Goal: Task Accomplishment & Management: Use online tool/utility

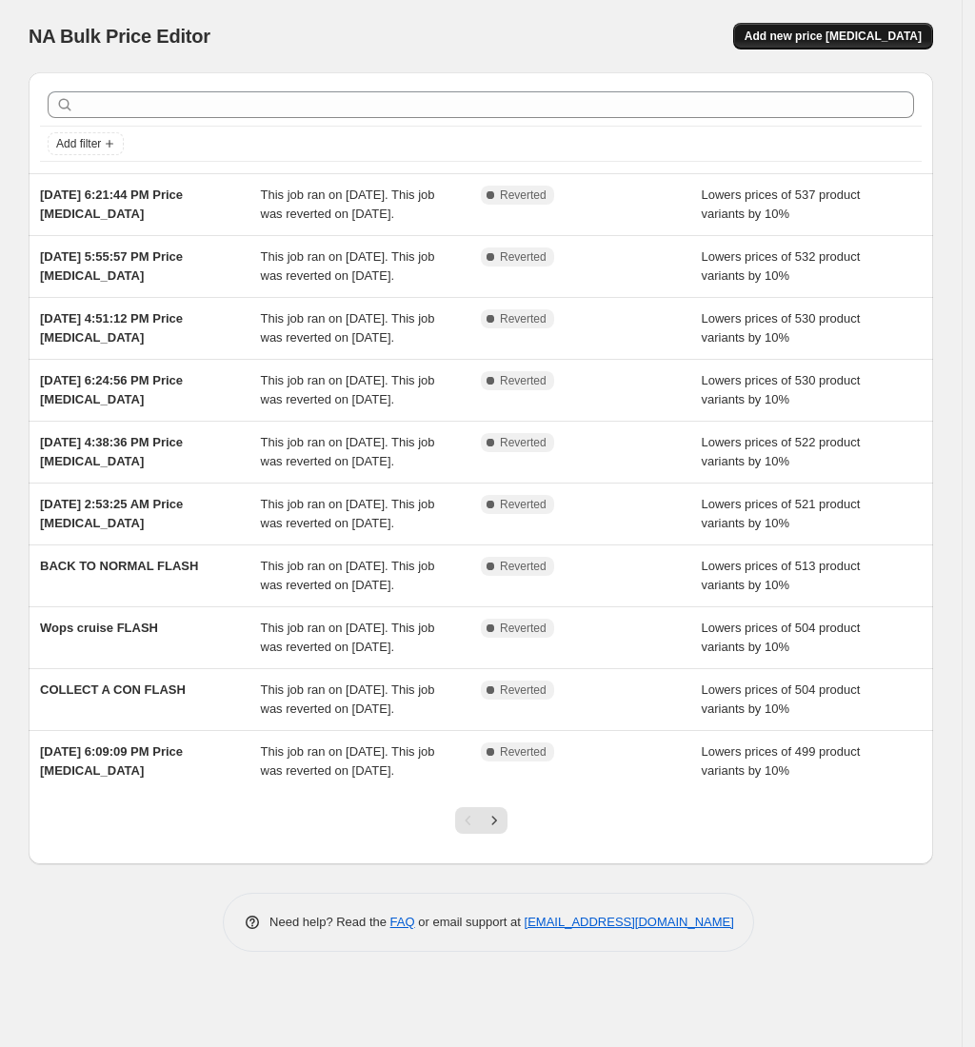
click at [903, 32] on span "Add new price change job" at bounding box center [833, 36] width 177 height 15
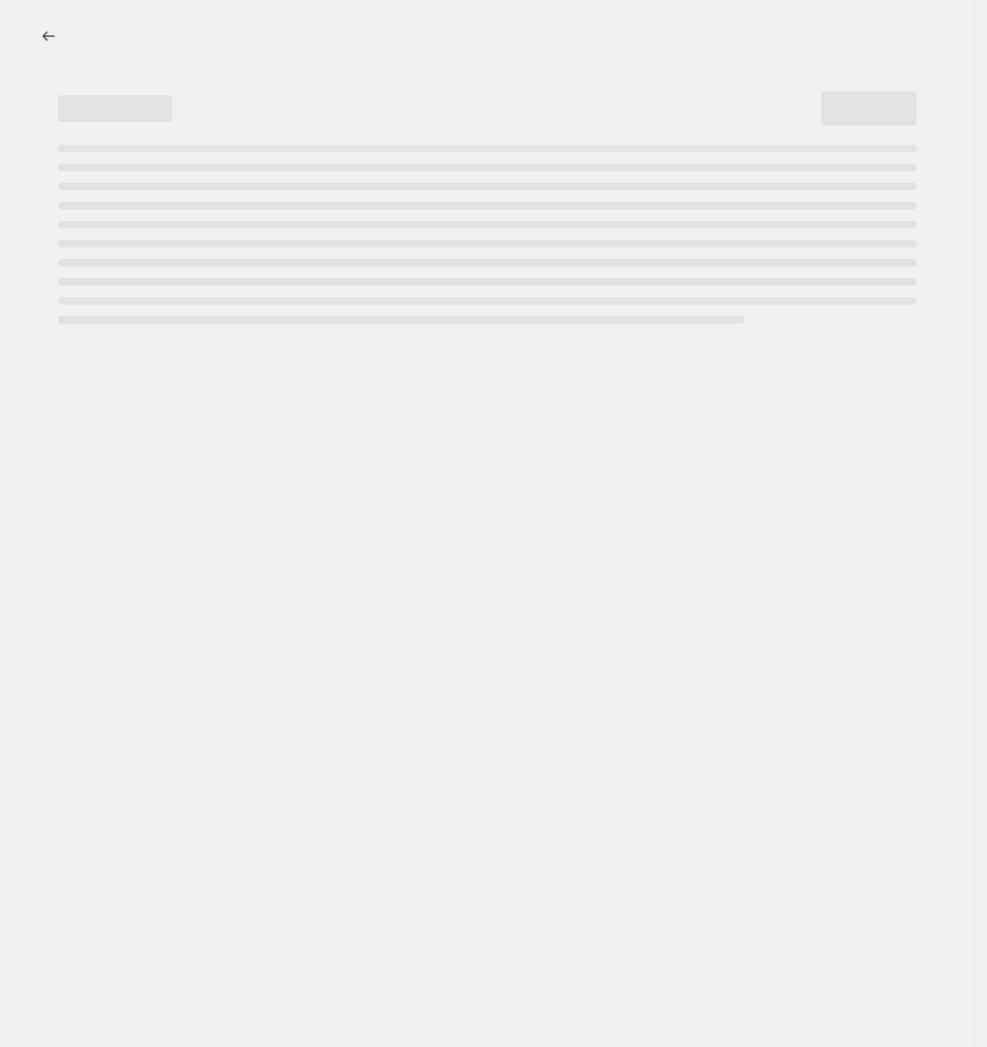
select select "percentage"
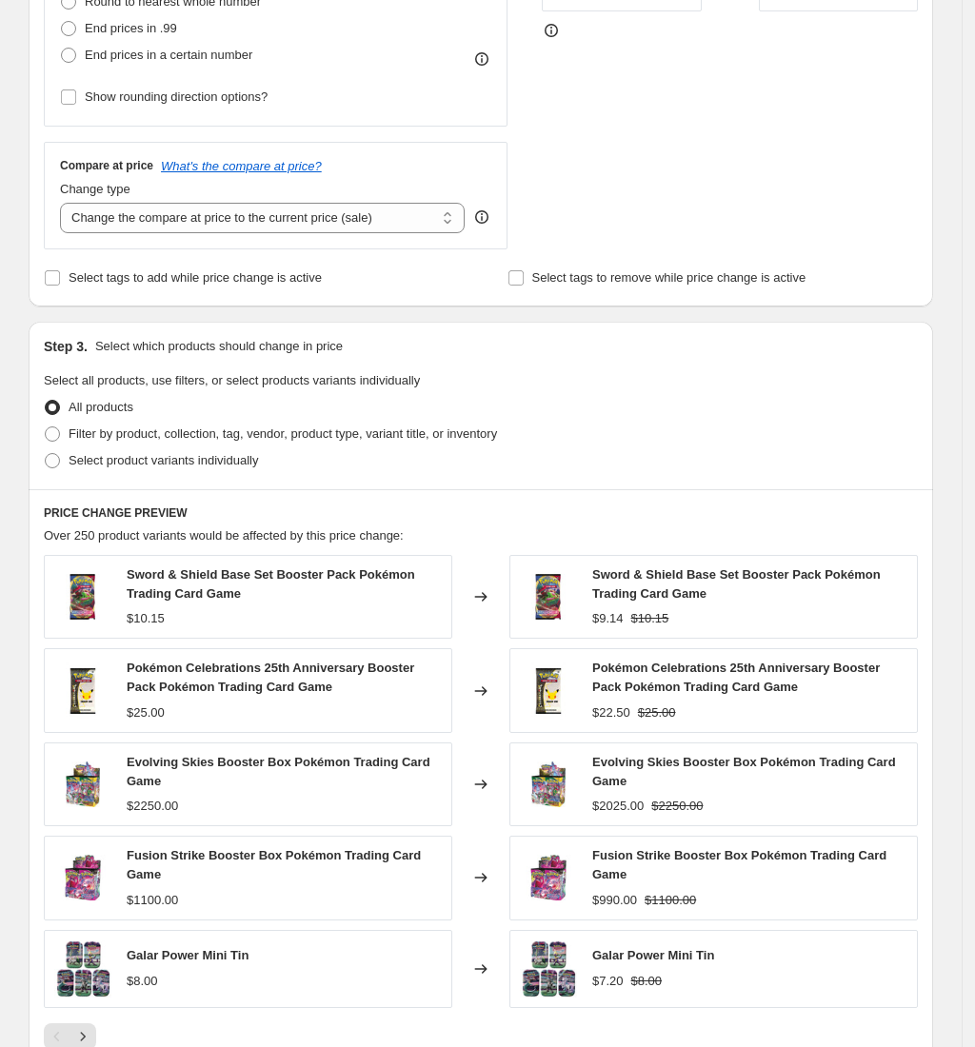
scroll to position [887, 0]
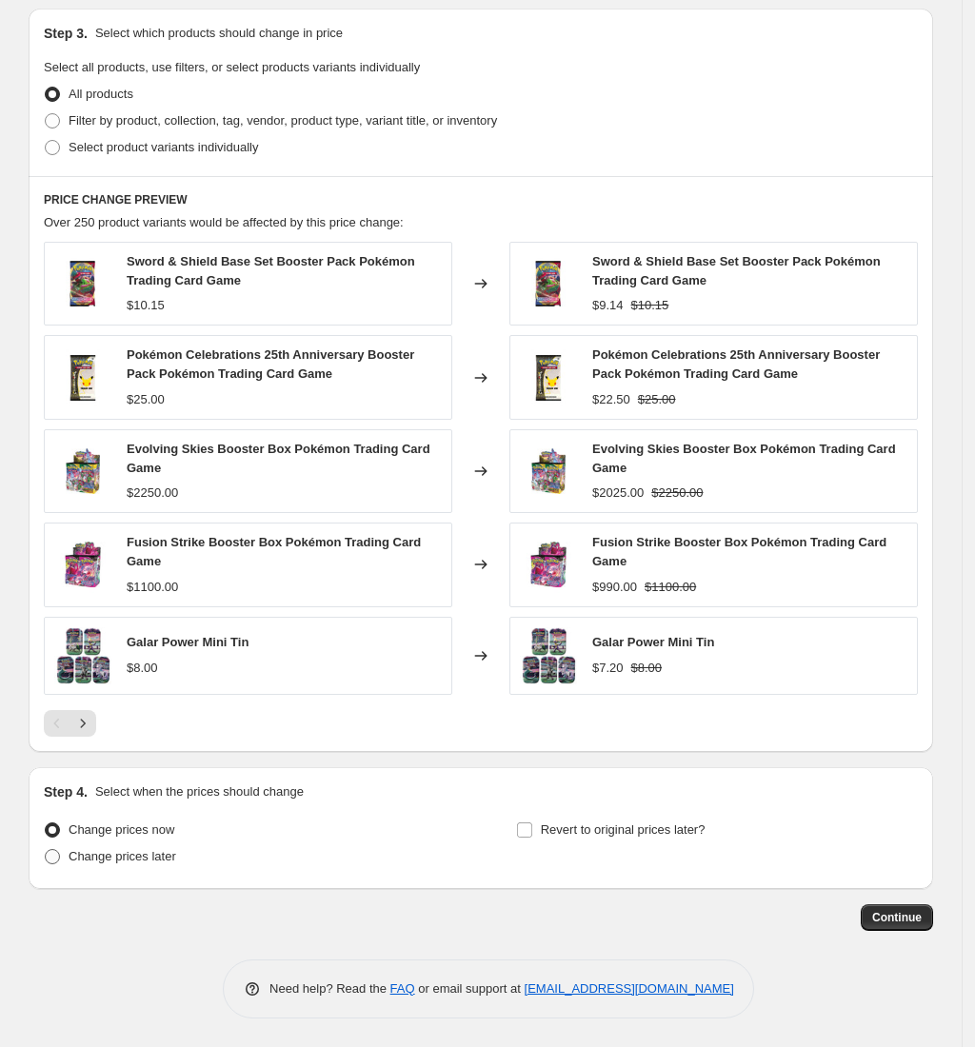
click at [162, 849] on span "Change prices later" at bounding box center [123, 856] width 108 height 14
click at [46, 849] on input "Change prices later" at bounding box center [45, 849] width 1 height 1
radio input "true"
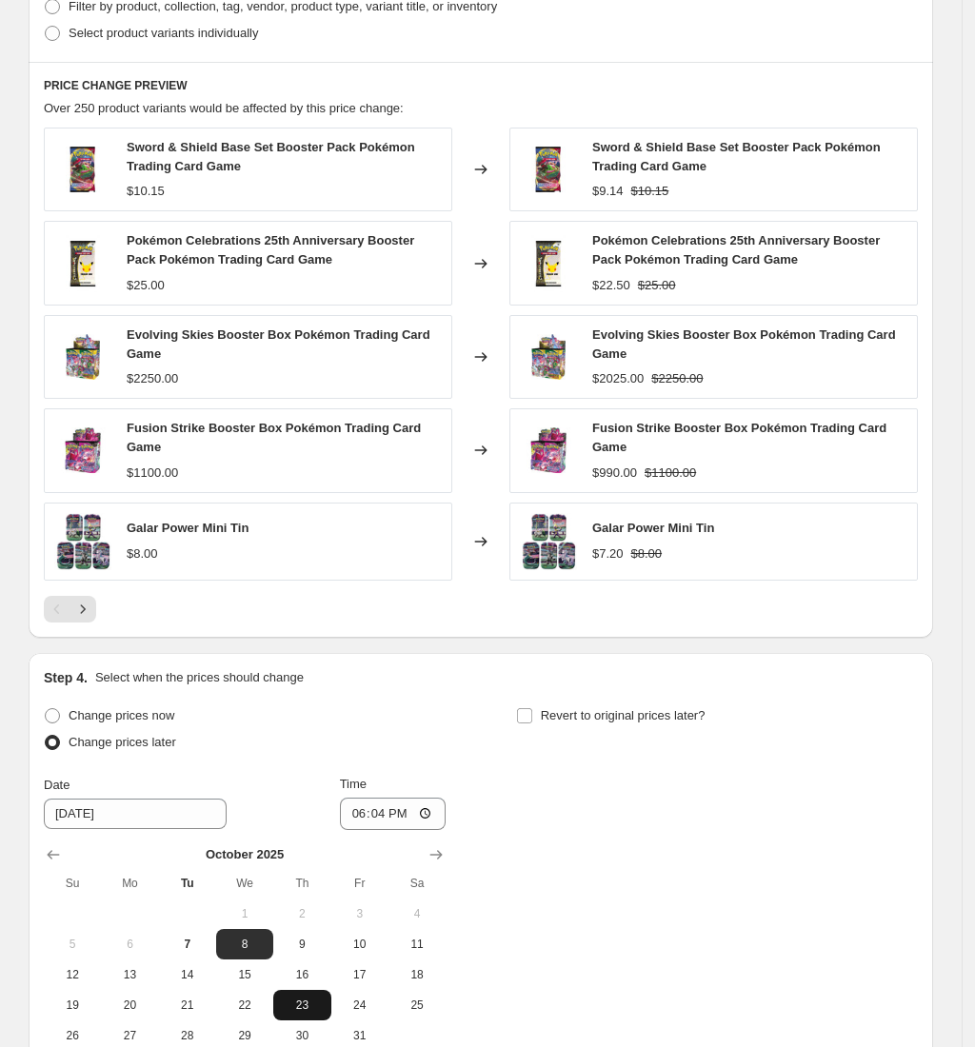
scroll to position [1212, 0]
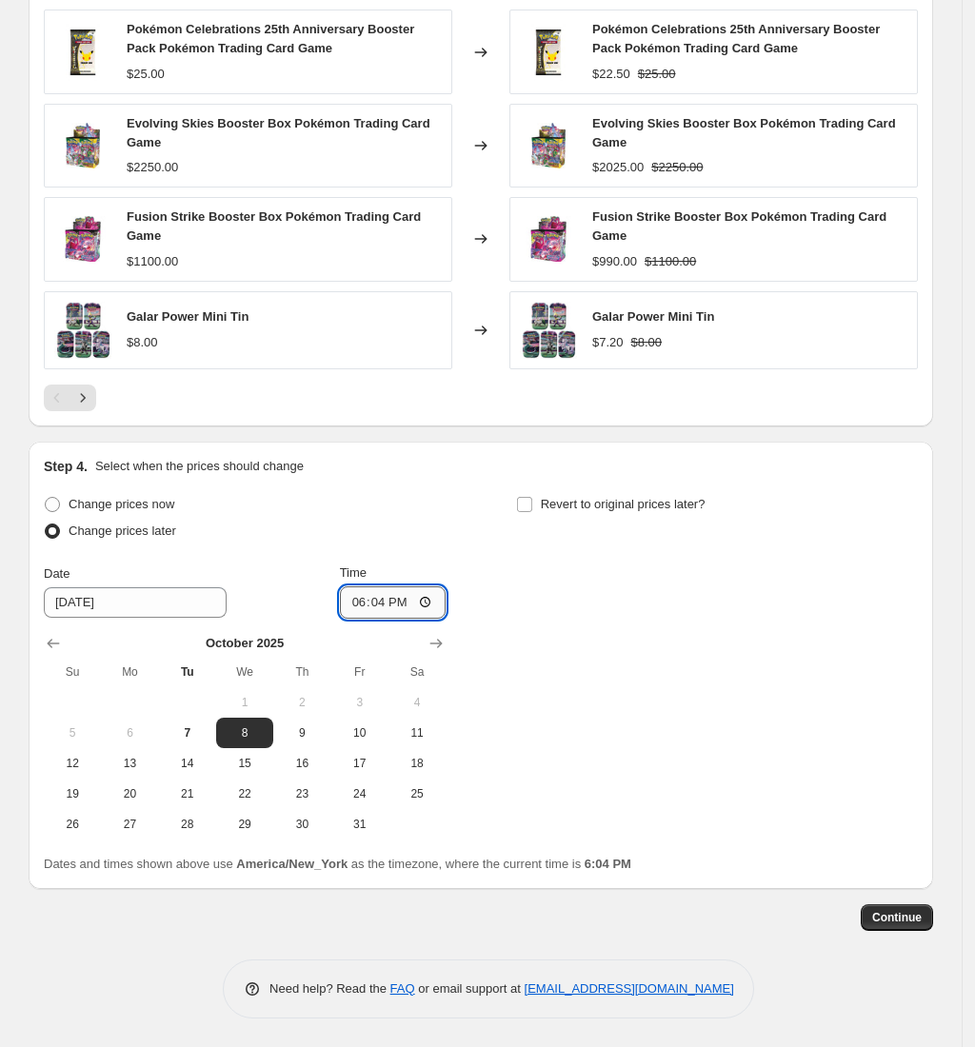
click at [364, 606] on input "18:04" at bounding box center [393, 603] width 107 height 32
click at [382, 600] on input "13:04" at bounding box center [393, 603] width 107 height 32
type input "01:00"
click at [636, 510] on span "Revert to original prices later?" at bounding box center [623, 504] width 165 height 14
click at [532, 510] on input "Revert to original prices later?" at bounding box center [524, 504] width 15 height 15
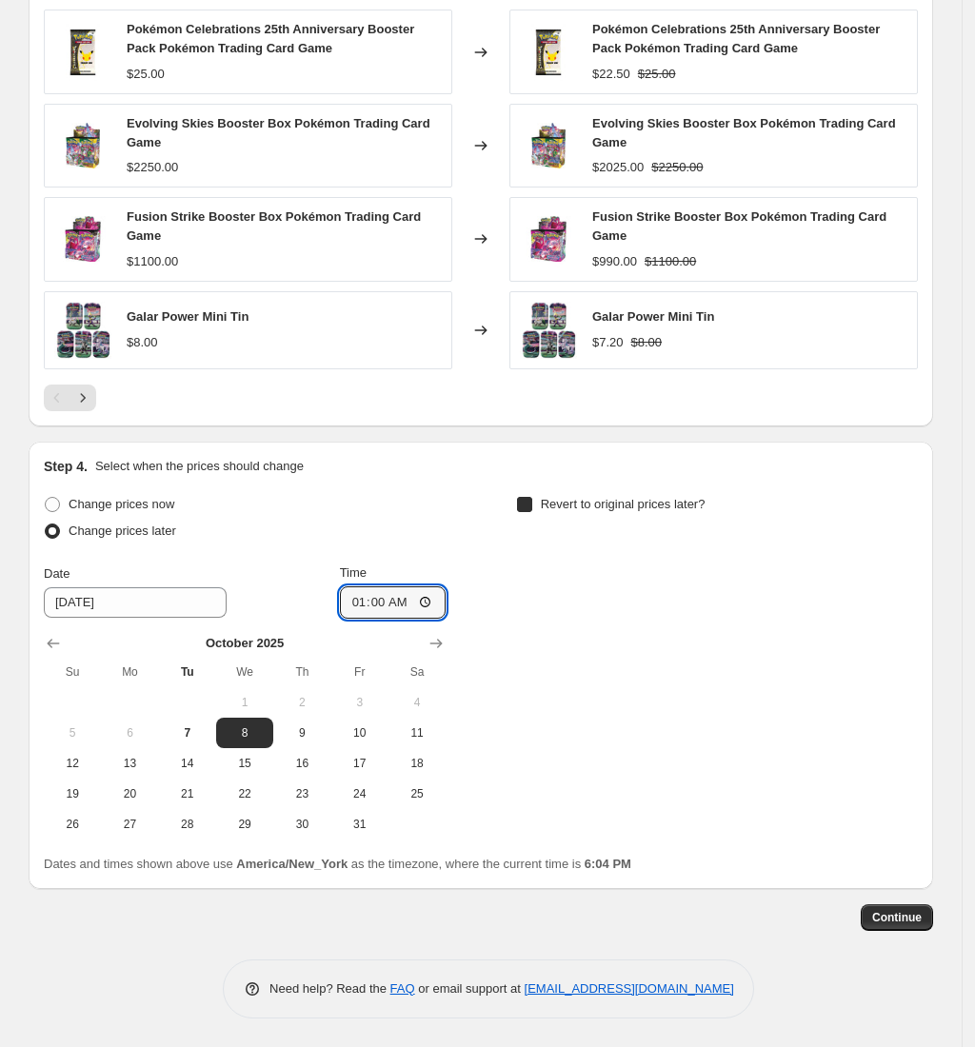
checkbox input "true"
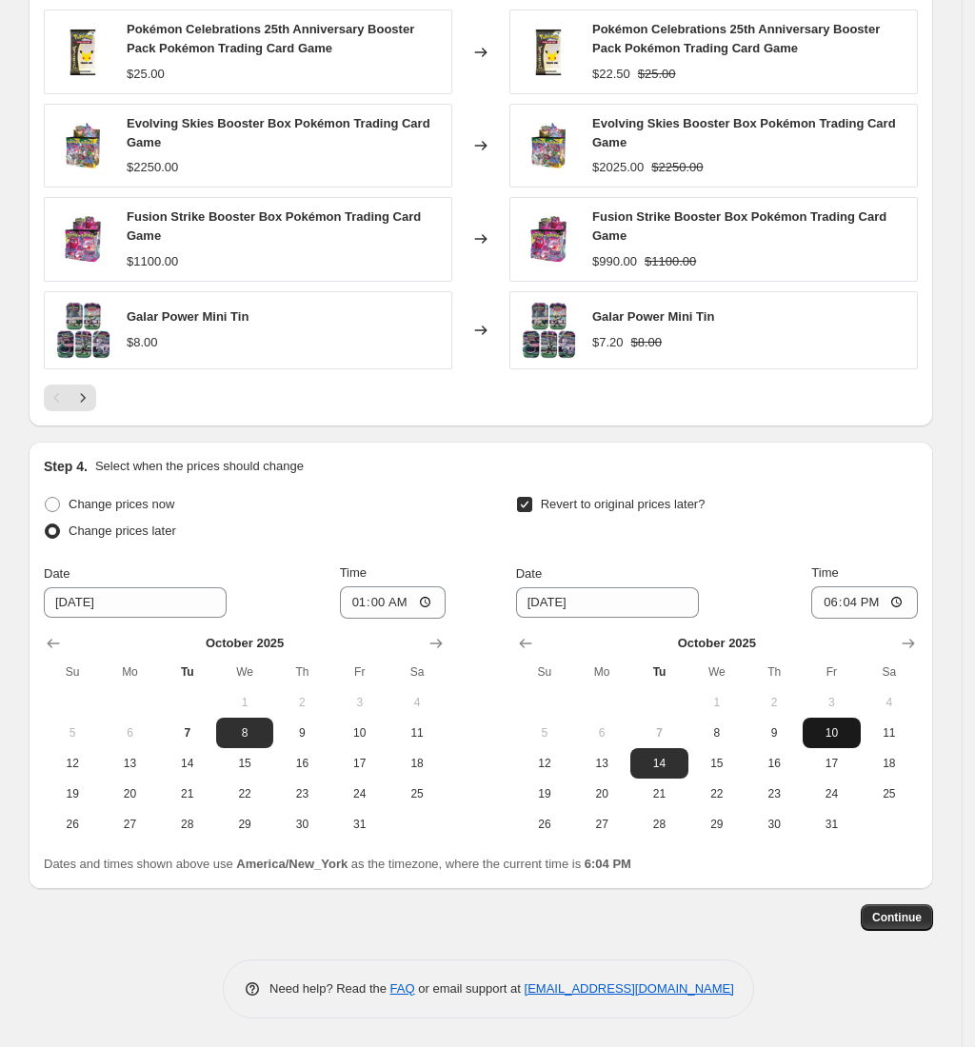
click at [842, 733] on span "10" at bounding box center [831, 733] width 42 height 15
type input "10/10/2025"
click at [836, 599] on input "18:04" at bounding box center [864, 603] width 107 height 32
click at [858, 604] on input "13:04" at bounding box center [864, 603] width 107 height 32
type input "01:00"
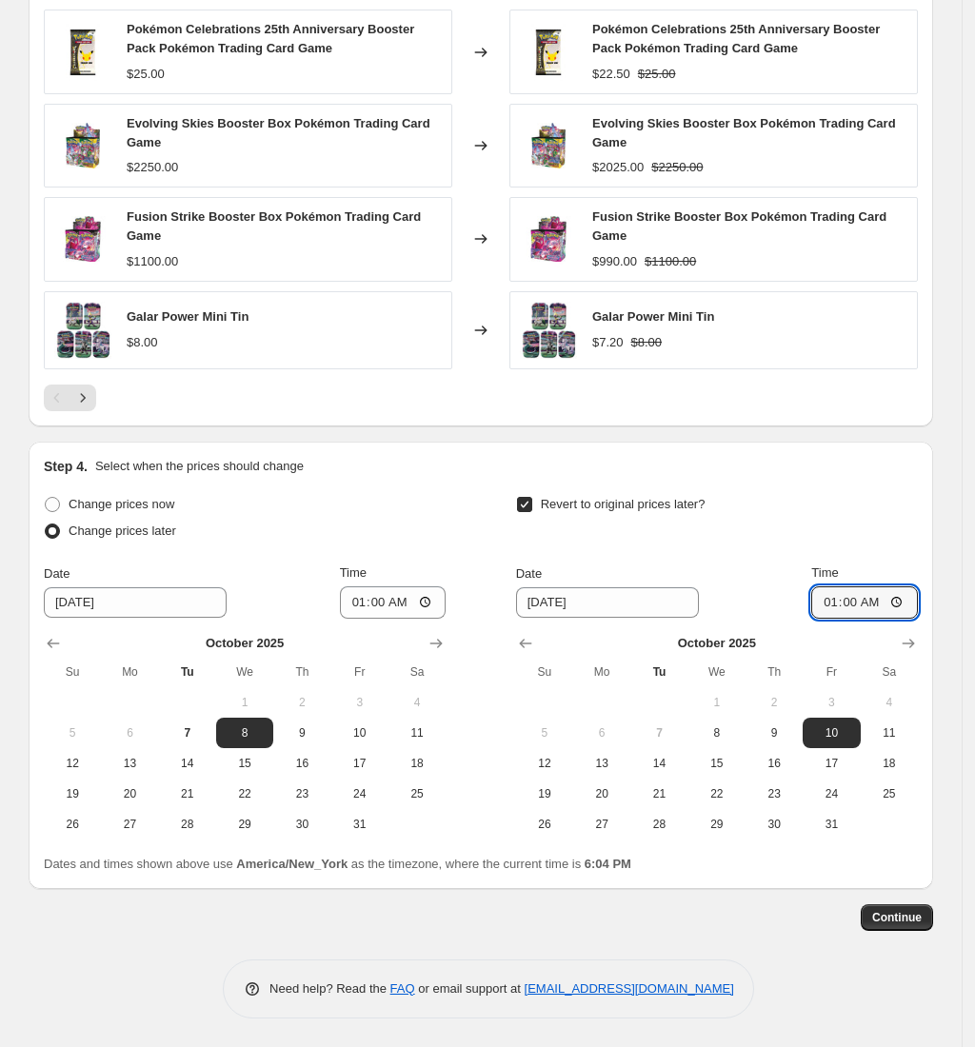
click at [912, 907] on button "Continue" at bounding box center [897, 918] width 72 height 27
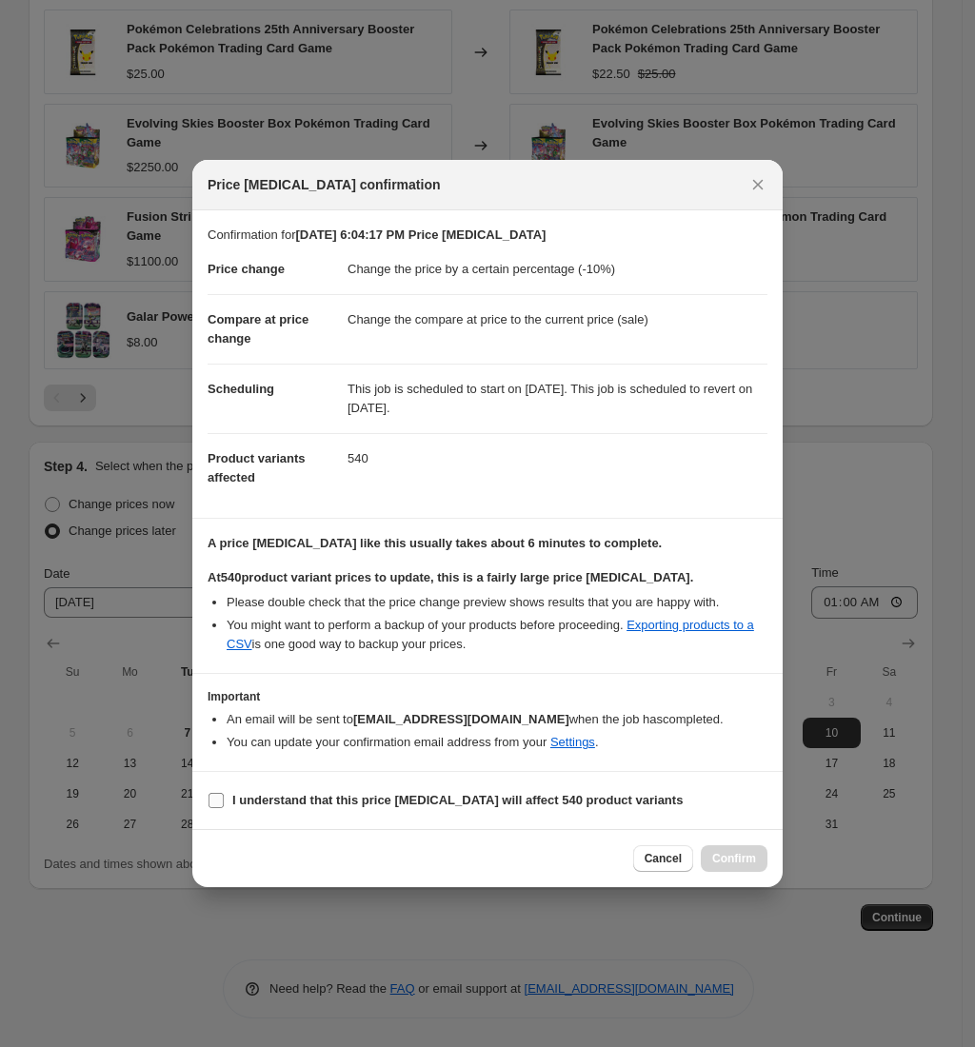
click at [431, 804] on b "I understand that this price change job will affect 540 product variants" at bounding box center [457, 800] width 450 height 14
click at [224, 804] on input "I understand that this price change job will affect 540 product variants" at bounding box center [216, 800] width 15 height 15
checkbox input "true"
click at [759, 859] on button "Confirm" at bounding box center [734, 859] width 67 height 27
